Goal: Task Accomplishment & Management: Use online tool/utility

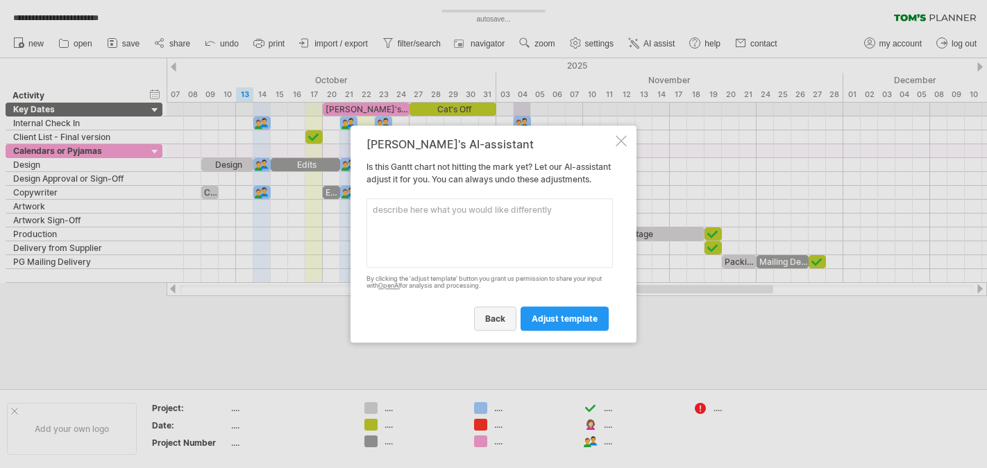
click at [492, 319] on link "back" at bounding box center [495, 319] width 42 height 24
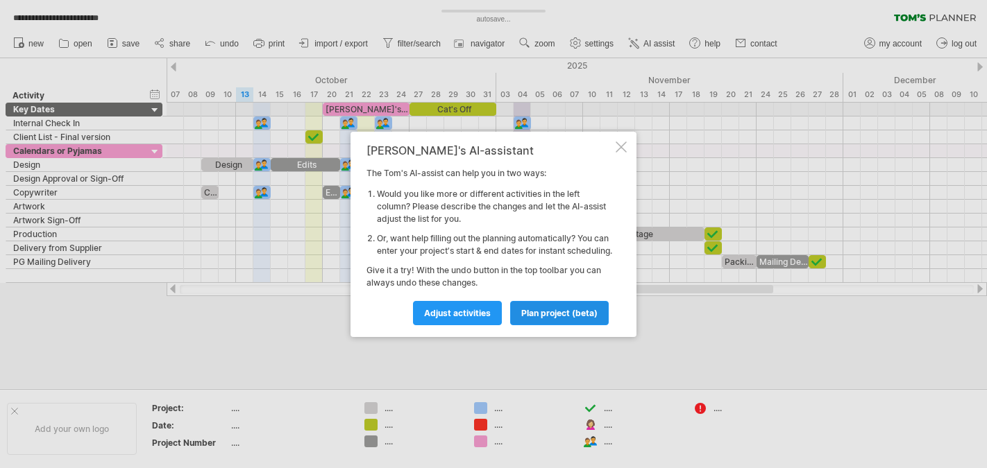
click at [543, 316] on span "plan project (beta)" at bounding box center [559, 313] width 76 height 10
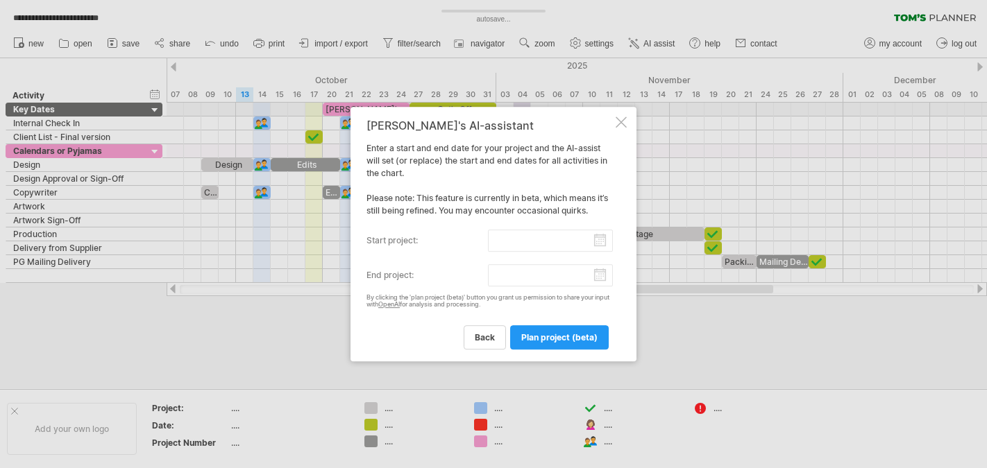
click at [583, 237] on input "start project:" at bounding box center [551, 241] width 126 height 22
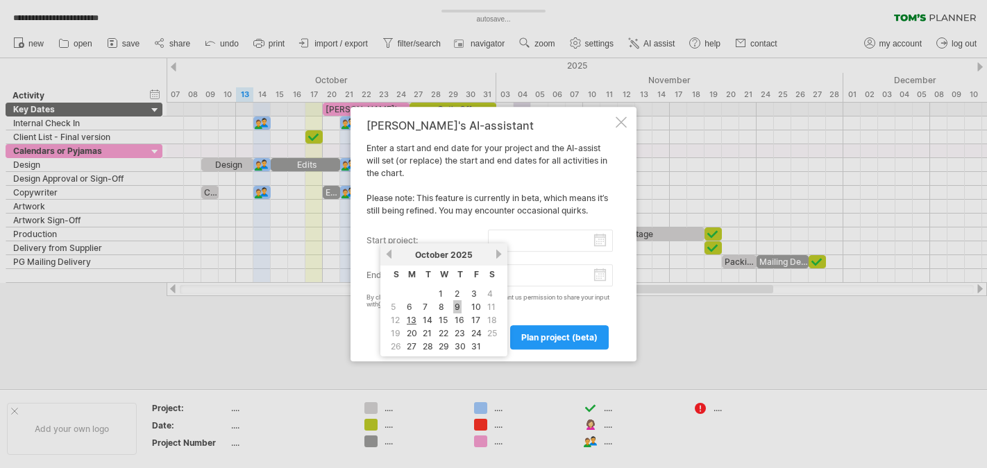
click at [457, 306] on link "9" at bounding box center [457, 307] width 8 height 13
type input "********"
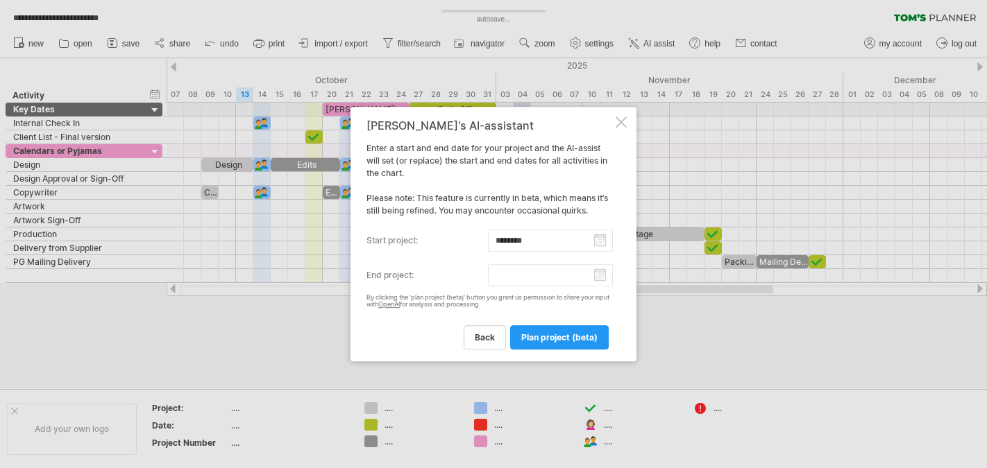
click at [526, 276] on input "end project:" at bounding box center [551, 275] width 126 height 22
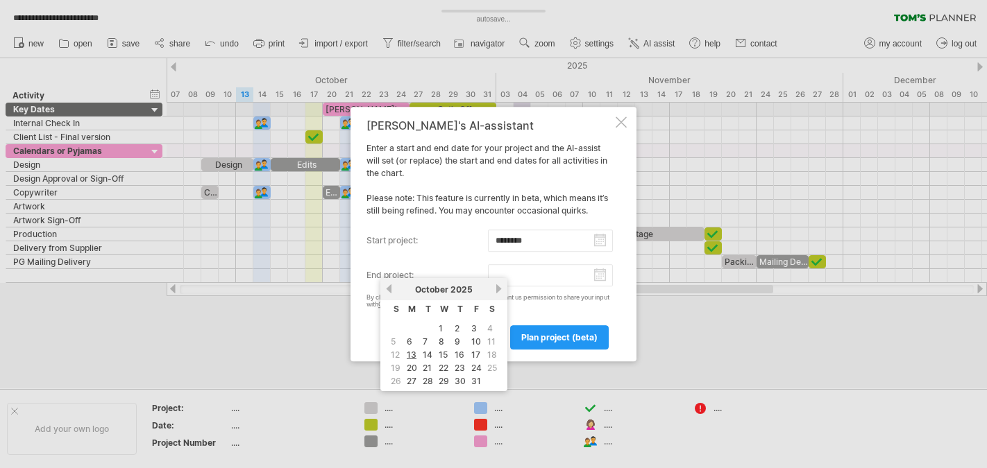
click at [498, 289] on link "next" at bounding box center [498, 289] width 10 height 10
click at [455, 376] on link "27" at bounding box center [459, 381] width 12 height 13
type input "********"
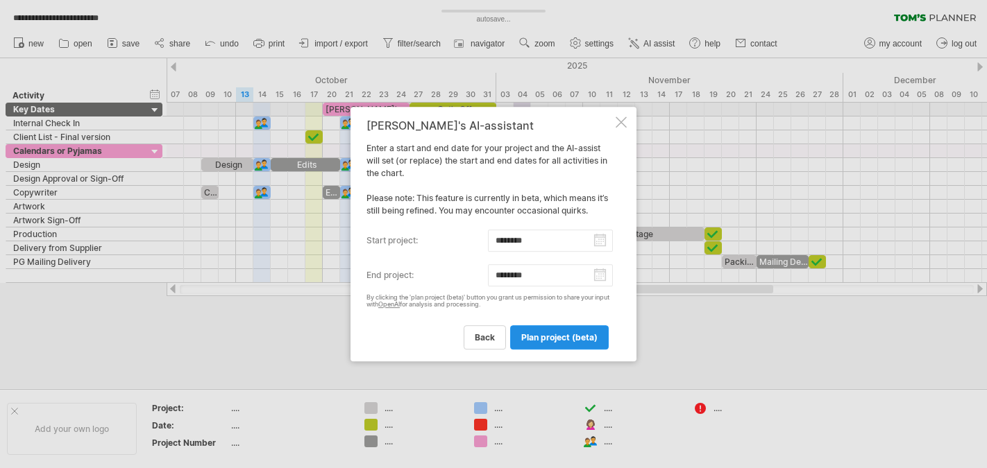
click at [540, 339] on span "plan project (beta)" at bounding box center [559, 337] width 76 height 10
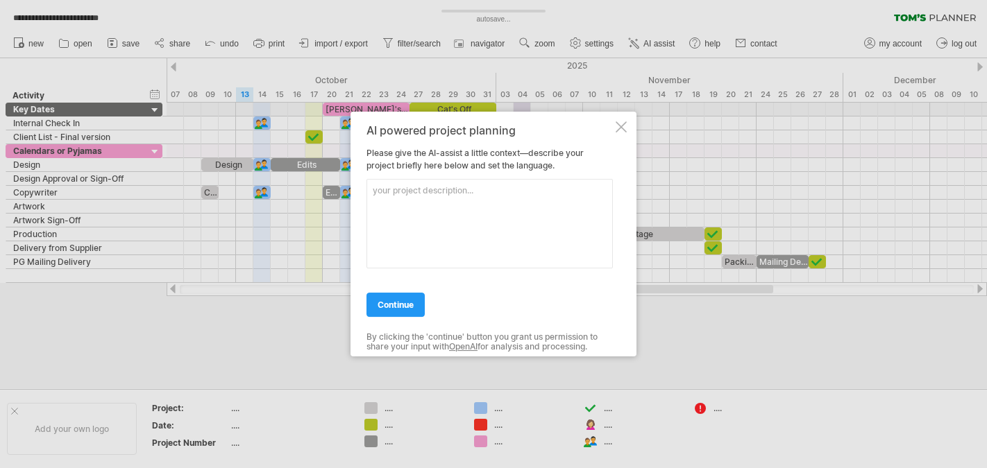
click at [428, 201] on textarea at bounding box center [489, 224] width 246 height 90
click at [580, 192] on textarea "I am creating this time plans for Christmas gift to pur clients" at bounding box center [489, 224] width 246 height 90
click at [478, 210] on textarea "I am creating this time plans for Christmas gift to our clients" at bounding box center [489, 224] width 246 height 90
type textarea "I am creating this time plans for Christmas gift to our clients. We are trying …"
click at [623, 126] on div at bounding box center [621, 126] width 11 height 11
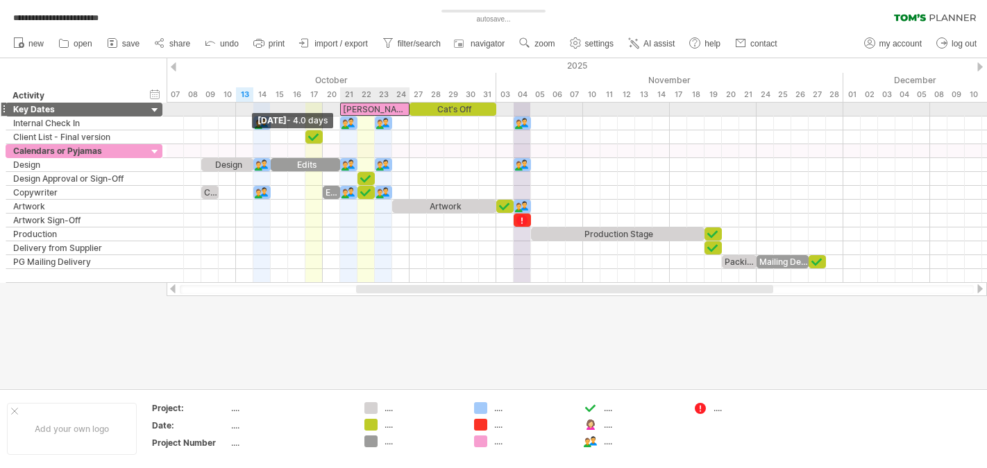
drag, startPoint x: 324, startPoint y: 105, endPoint x: 339, endPoint y: 105, distance: 14.6
click at [339, 105] on span at bounding box center [340, 109] width 6 height 13
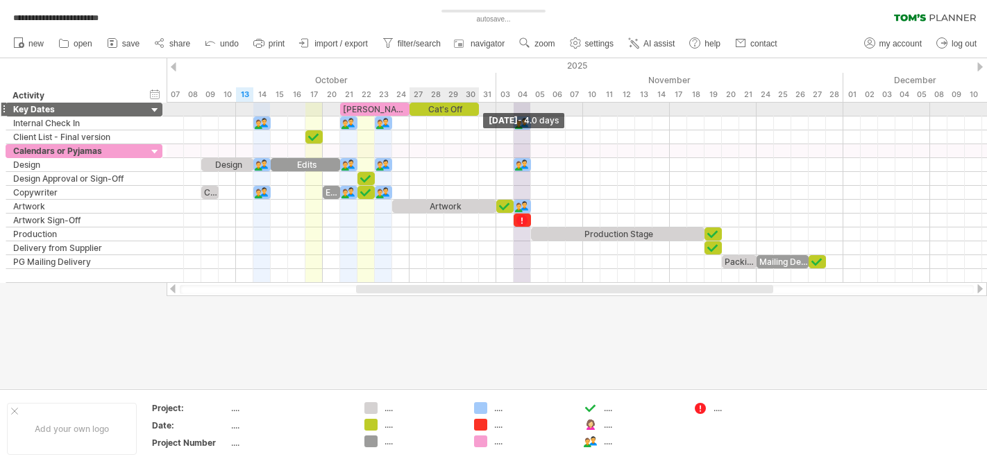
drag, startPoint x: 495, startPoint y: 106, endPoint x: 480, endPoint y: 106, distance: 14.6
click at [480, 106] on span at bounding box center [479, 109] width 6 height 13
drag, startPoint x: 478, startPoint y: 109, endPoint x: 492, endPoint y: 107, distance: 14.0
click at [492, 107] on div "Cat's Off" at bounding box center [452, 109] width 87 height 13
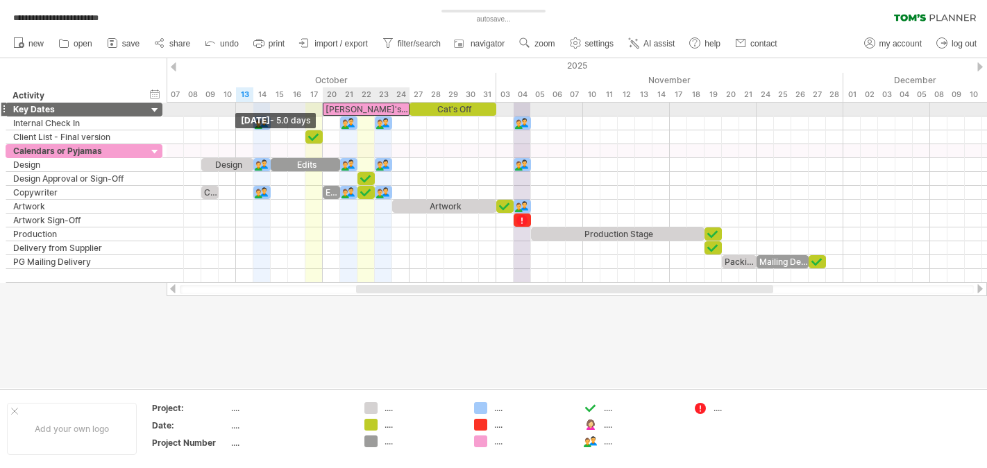
drag, startPoint x: 341, startPoint y: 109, endPoint x: 327, endPoint y: 109, distance: 13.9
click at [327, 109] on div "[PERSON_NAME]'s Off" at bounding box center [366, 109] width 87 height 13
click at [520, 96] on div "04" at bounding box center [522, 94] width 17 height 15
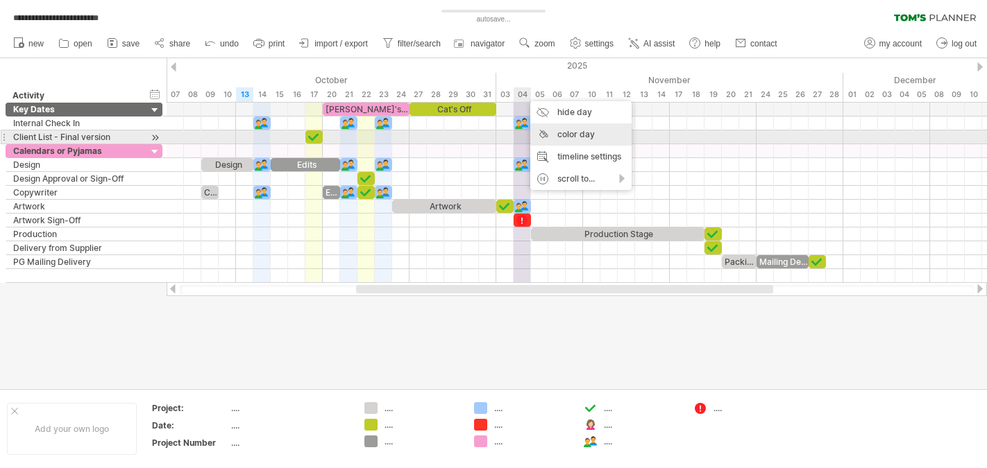
click at [543, 133] on div "color day" at bounding box center [580, 135] width 101 height 22
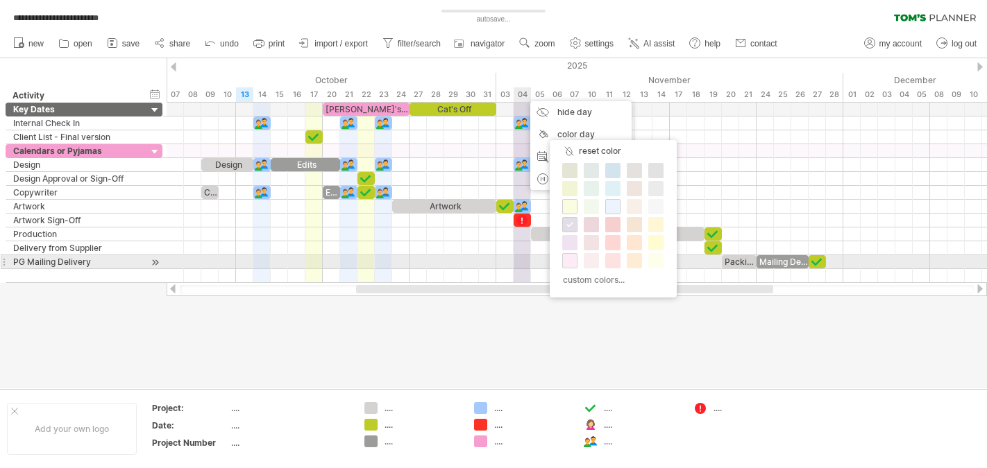
click at [566, 260] on span at bounding box center [569, 260] width 11 height 11
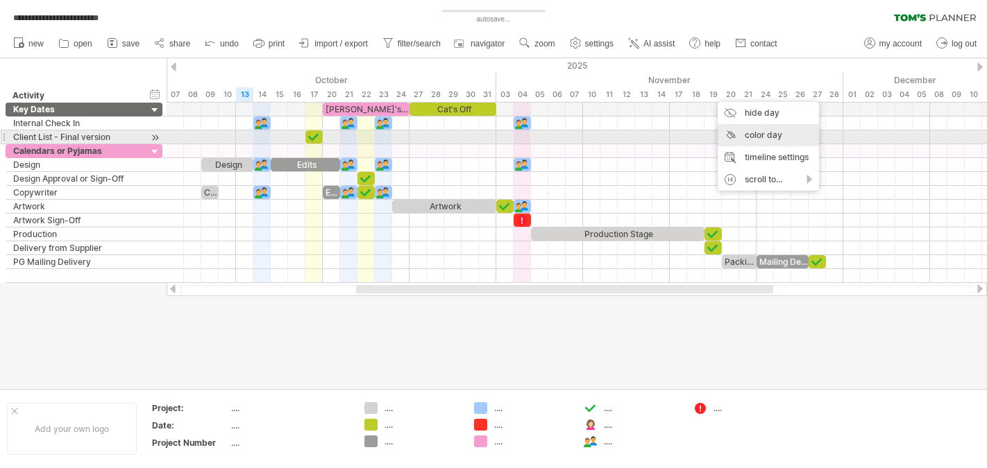
click at [732, 134] on div "color day" at bounding box center [768, 135] width 101 height 22
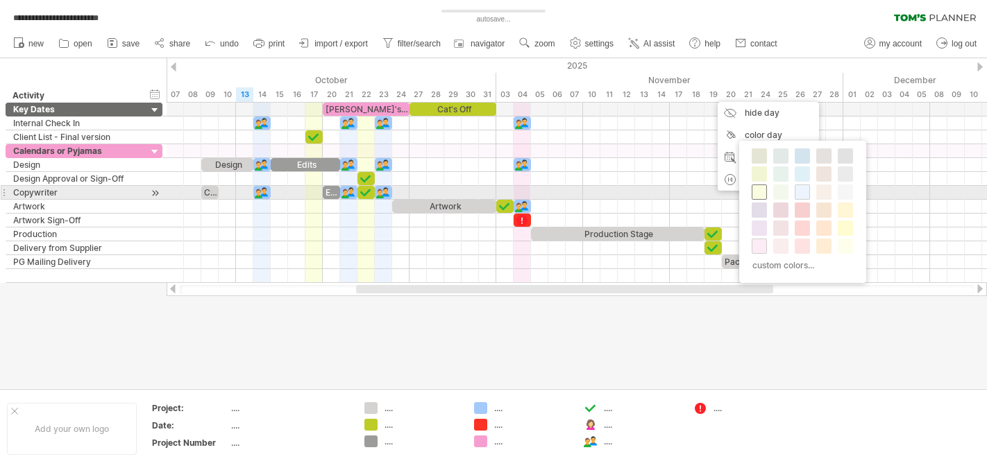
click at [759, 190] on span at bounding box center [759, 192] width 11 height 11
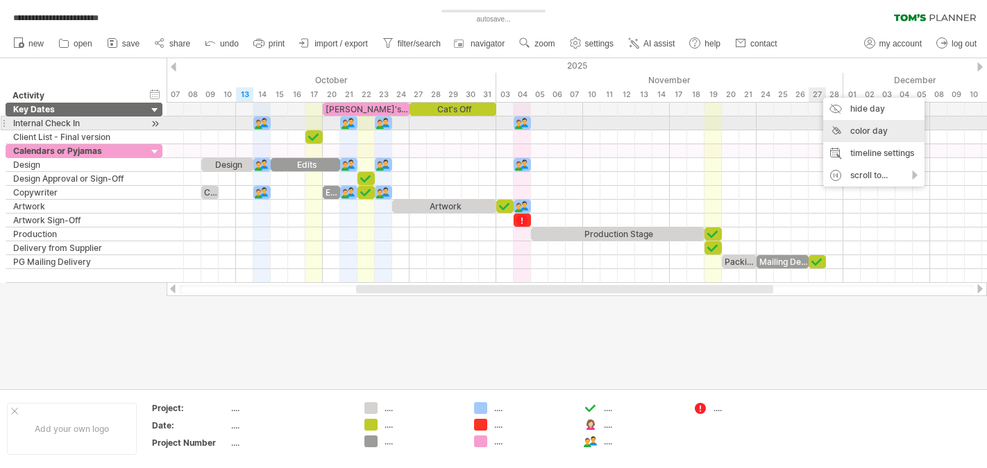
click at [837, 129] on div "color day" at bounding box center [873, 131] width 101 height 22
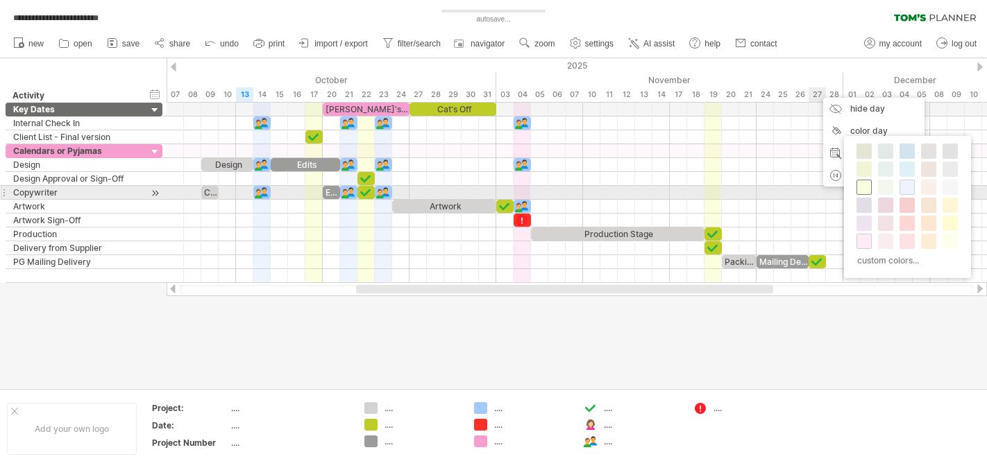
click at [861, 189] on span at bounding box center [864, 187] width 11 height 11
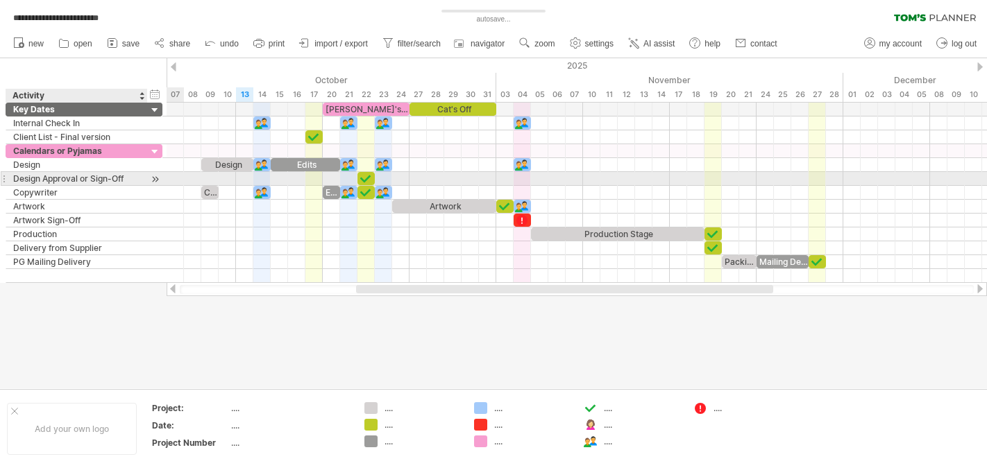
click at [122, 176] on div "Design Approval or Sign-Off" at bounding box center [76, 178] width 127 height 13
type input "**********"
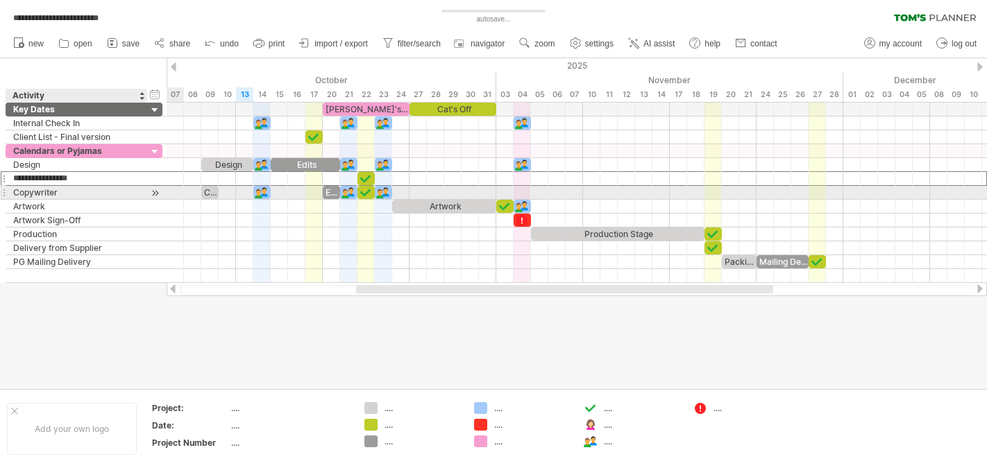
click at [137, 196] on div "Copywriter" at bounding box center [76, 192] width 127 height 13
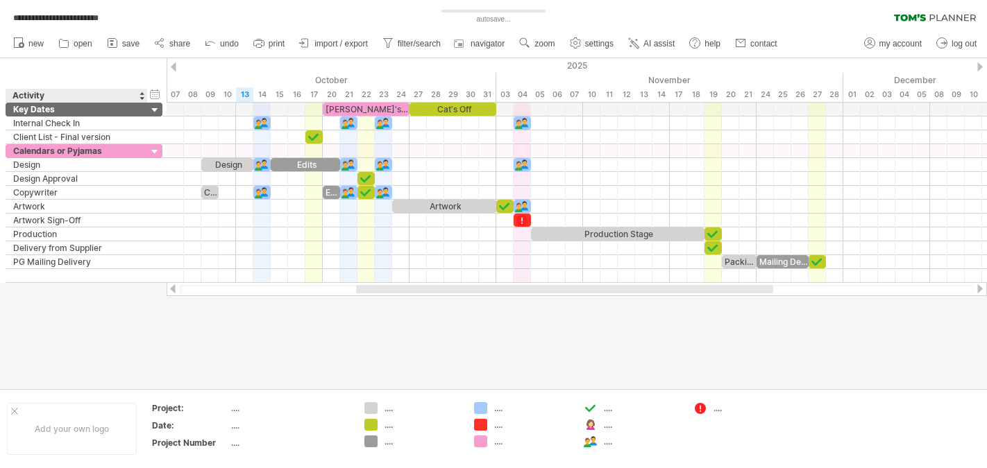
click at [103, 319] on div at bounding box center [493, 223] width 987 height 330
